Goal: Transaction & Acquisition: Purchase product/service

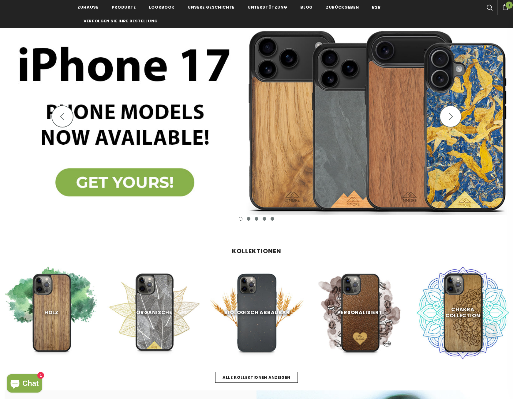
scroll to position [92, 0]
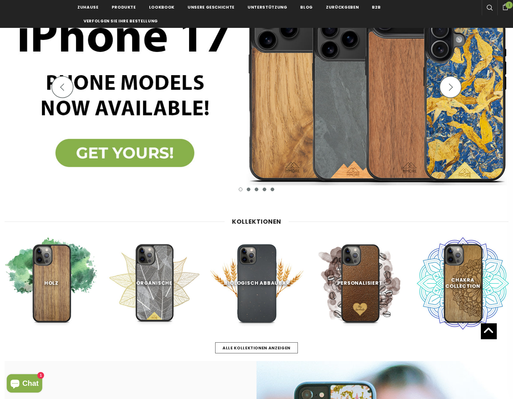
click at [159, 166] on img at bounding box center [256, 91] width 513 height 225
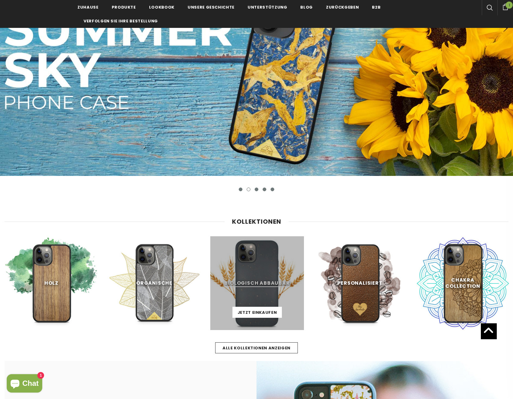
drag, startPoint x: 237, startPoint y: 272, endPoint x: 242, endPoint y: 274, distance: 5.2
click at [237, 272] on link at bounding box center [257, 283] width 94 height 94
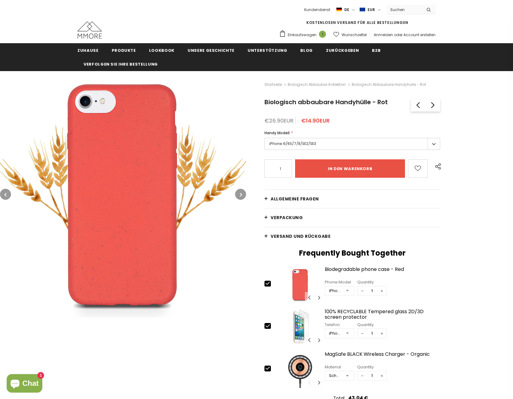
click at [299, 142] on label "iPhone 6/6S/7/8/SE2/SE3" at bounding box center [353, 144] width 176 height 12
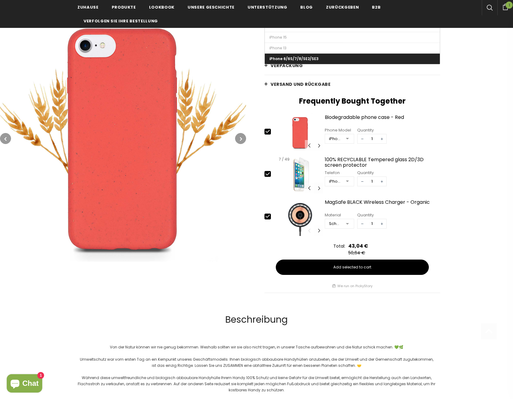
scroll to position [153, 0]
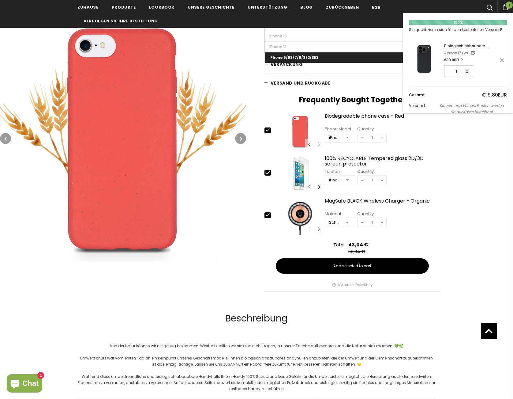
click at [506, 1] on div "Einkaufswagen 1 Einkaufswagen schließen Deine Tasche 1 Produkte Ihr Einkaufswag…" at bounding box center [506, 6] width 16 height 13
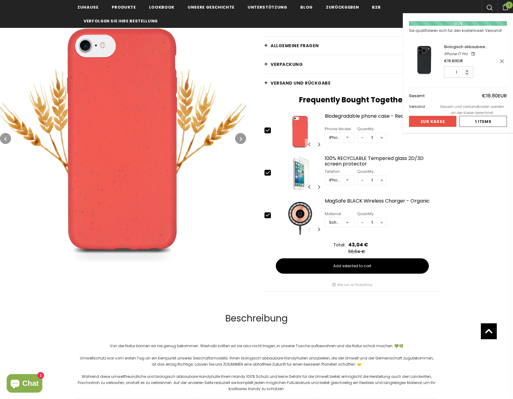
click at [502, 8] on icon at bounding box center [505, 7] width 7 height 6
click at [428, 56] on img at bounding box center [424, 59] width 31 height 31
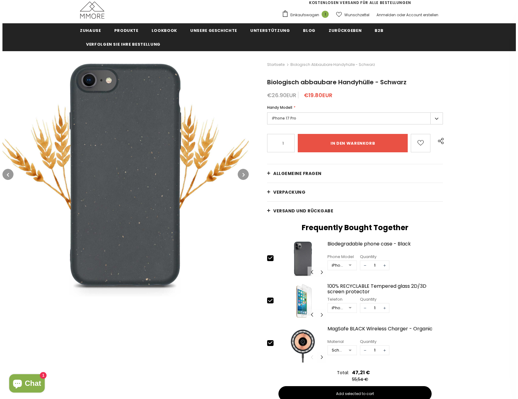
scroll to position [31, 0]
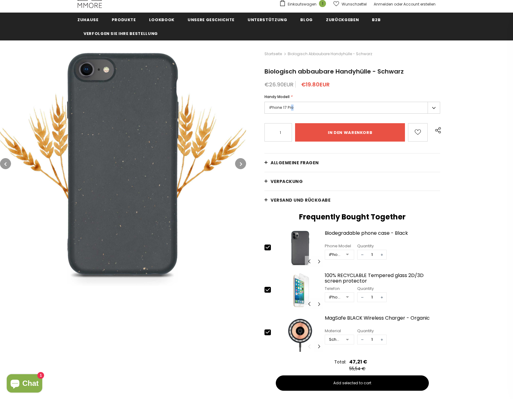
click at [292, 108] on label "iPhone 17 Pro" at bounding box center [353, 108] width 176 height 12
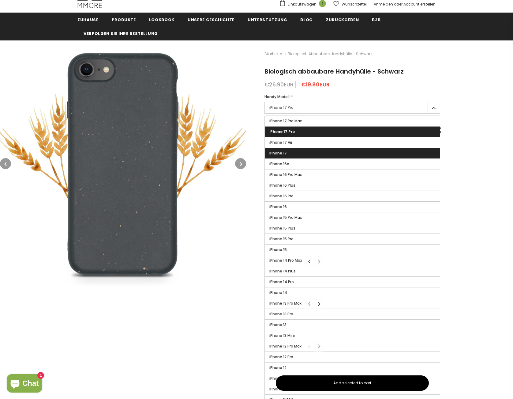
click at [269, 153] on span "iPhone 17" at bounding box center [277, 152] width 17 height 5
click at [0, 0] on input "iPhone 17" at bounding box center [0, 0] width 0 height 0
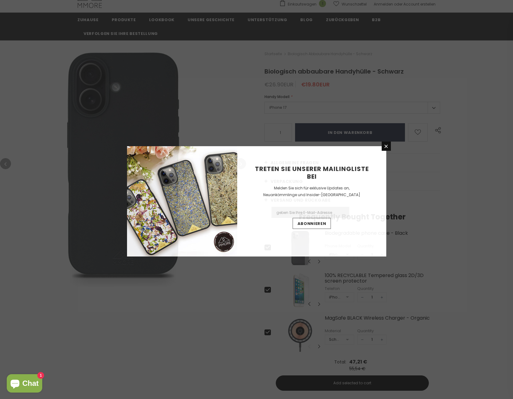
click at [341, 132] on div "Treten Sie unserer Mailingliste bei Melden Sie sich für exklusive Updates an, N…" at bounding box center [256, 199] width 513 height 399
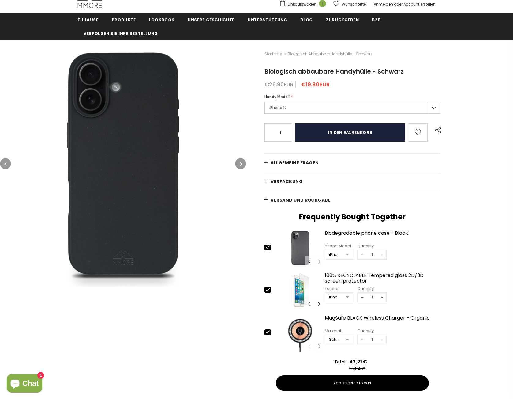
click at [349, 124] on input "in den warenkorb" at bounding box center [350, 132] width 110 height 18
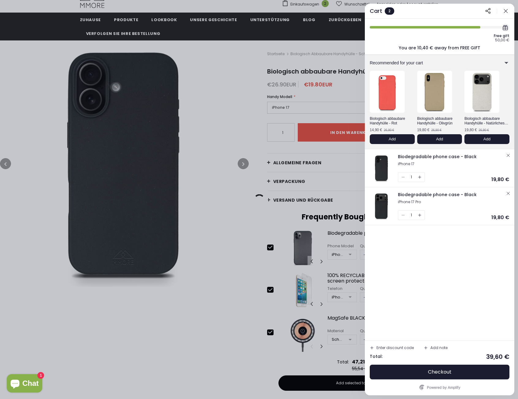
click at [402, 215] on div "1" at bounding box center [411, 215] width 27 height 10
click at [509, 194] on icon "button" at bounding box center [507, 193] width 5 height 5
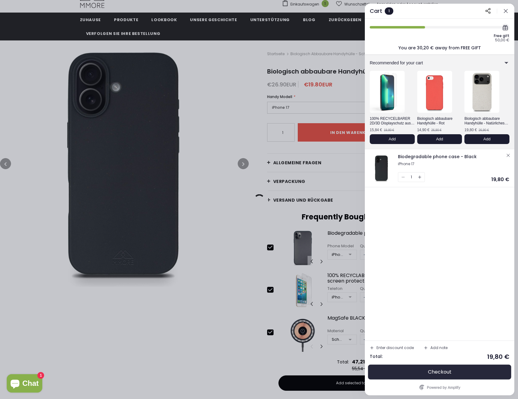
click at [443, 373] on span "Checkout" at bounding box center [440, 372] width 24 height 6
